Goal: Transaction & Acquisition: Purchase product/service

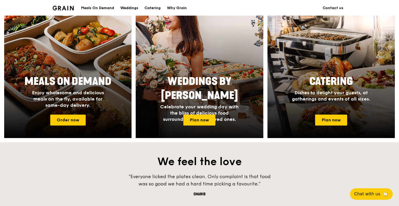
scroll to position [234, 0]
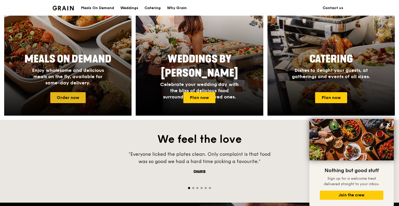
click at [72, 99] on link "Order now" at bounding box center [67, 97] width 35 height 11
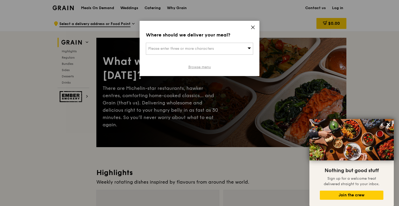
click at [202, 68] on link "Browse menu" at bounding box center [199, 67] width 23 height 5
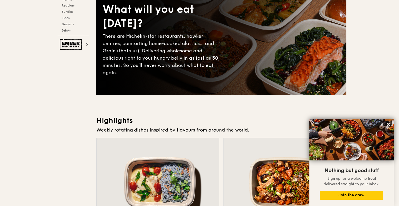
scroll to position [156, 0]
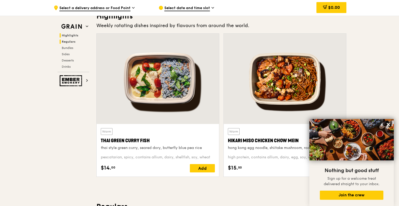
click at [69, 43] on span "Regulars" at bounding box center [69, 42] width 14 height 4
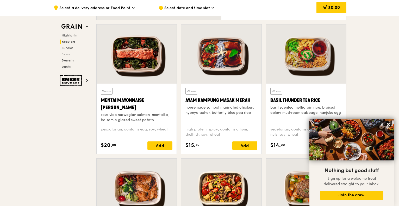
scroll to position [415, 0]
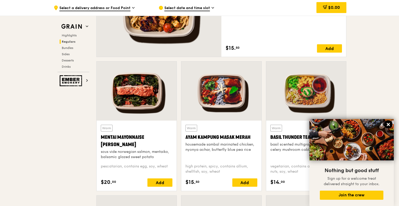
click at [388, 122] on button at bounding box center [388, 124] width 8 height 8
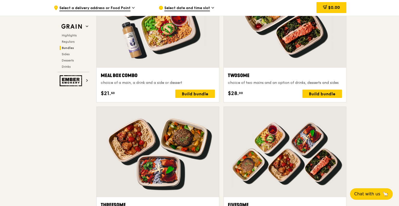
scroll to position [780, 0]
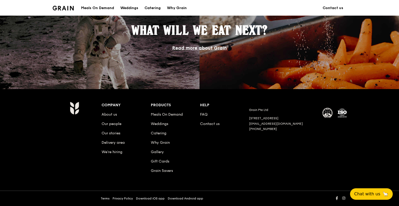
scroll to position [234, 0]
